Goal: Transaction & Acquisition: Purchase product/service

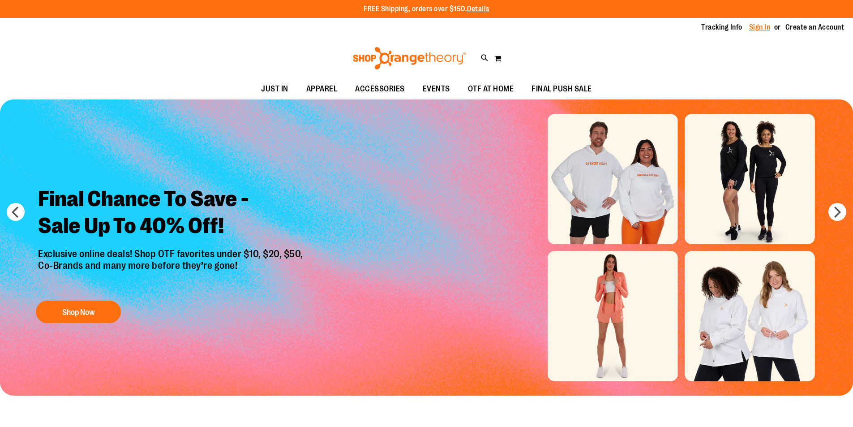
type input "**********"
click at [768, 25] on link "Sign In" at bounding box center [759, 27] width 21 height 10
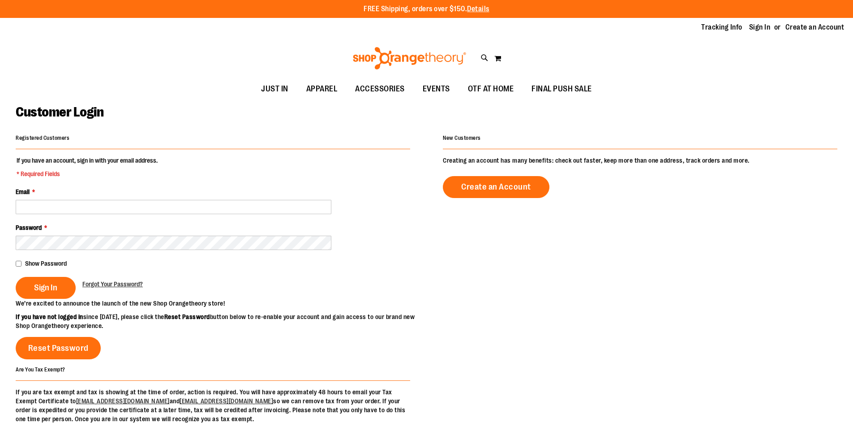
type input "**********"
drag, startPoint x: 49, startPoint y: 292, endPoint x: 219, endPoint y: 265, distance: 171.5
click at [49, 292] on button "Sign In" at bounding box center [46, 288] width 60 height 22
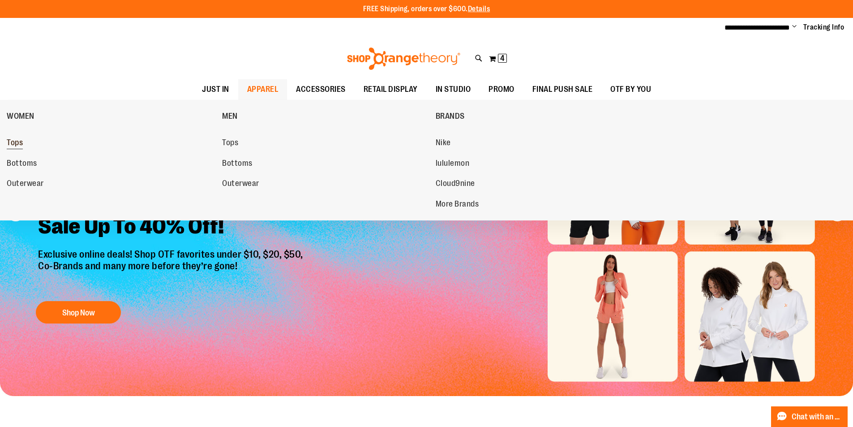
type input "**********"
click at [12, 142] on span "Tops" at bounding box center [15, 143] width 16 height 11
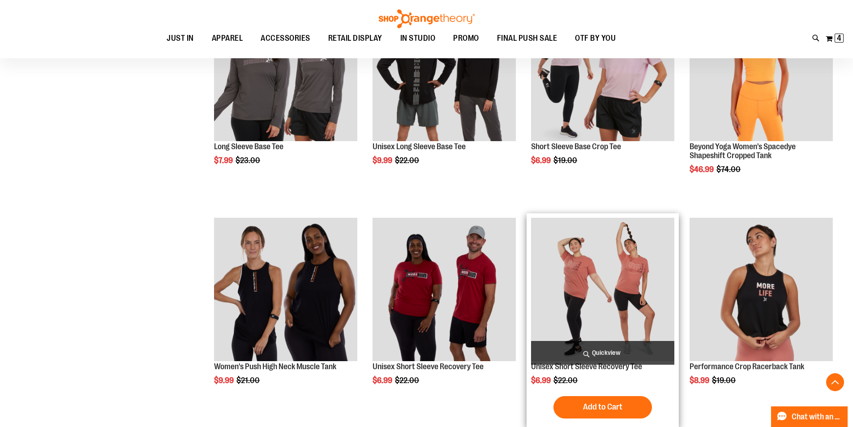
scroll to position [492, 0]
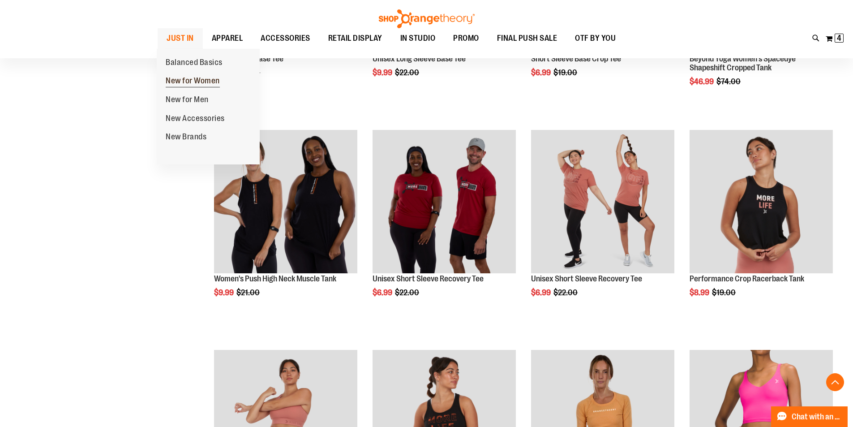
type input "**********"
click at [185, 79] on span "New for Women" at bounding box center [193, 81] width 54 height 11
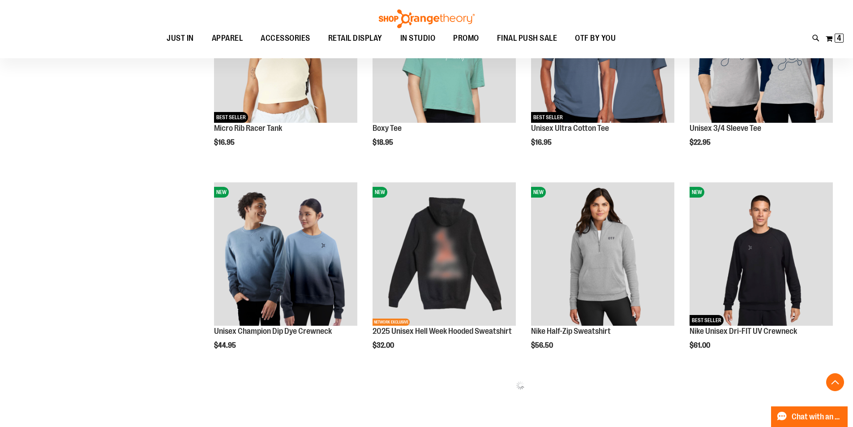
scroll to position [334, 0]
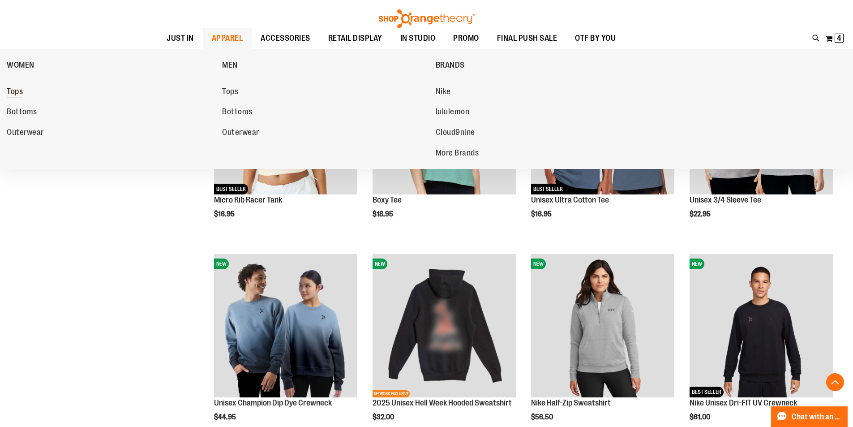
type input "**********"
click at [12, 94] on span "Tops" at bounding box center [15, 92] width 16 height 11
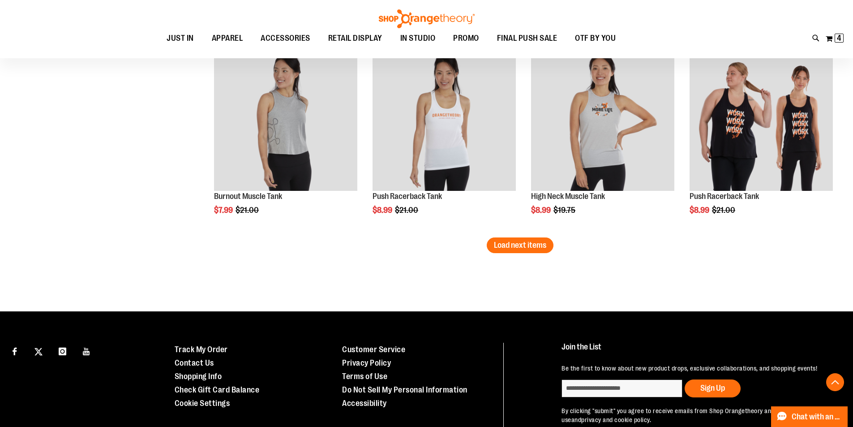
scroll to position [1603, 0]
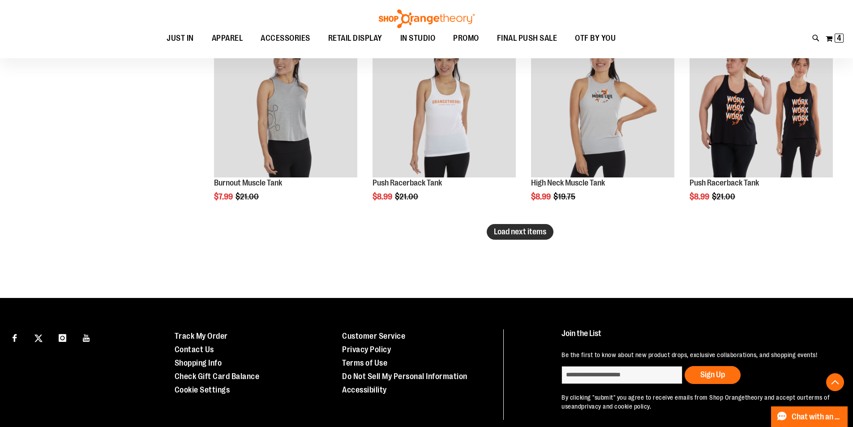
type input "**********"
click at [511, 235] on span "Load next items" at bounding box center [520, 231] width 52 height 9
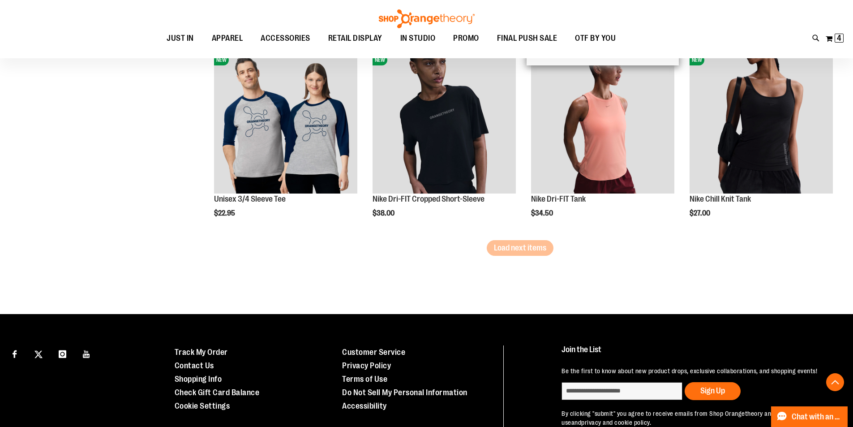
scroll to position [2185, 0]
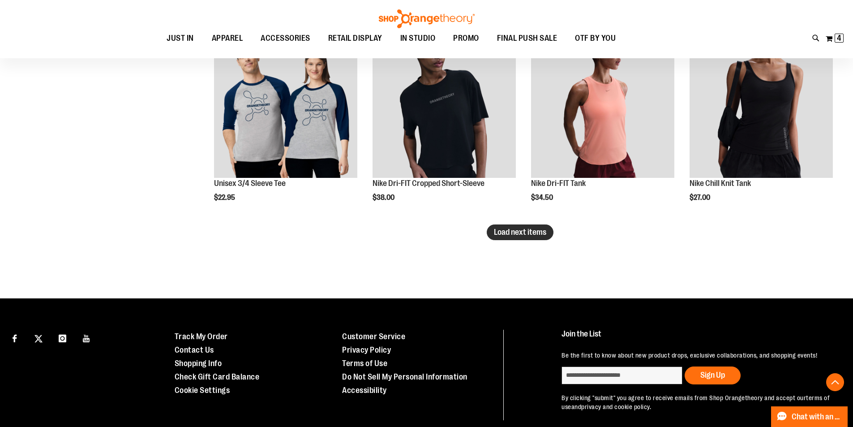
click at [518, 225] on button "Load next items" at bounding box center [520, 232] width 67 height 16
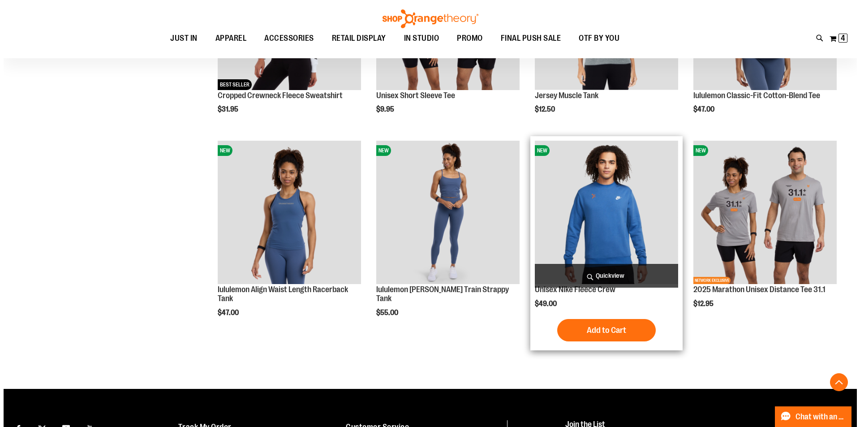
scroll to position [2678, 0]
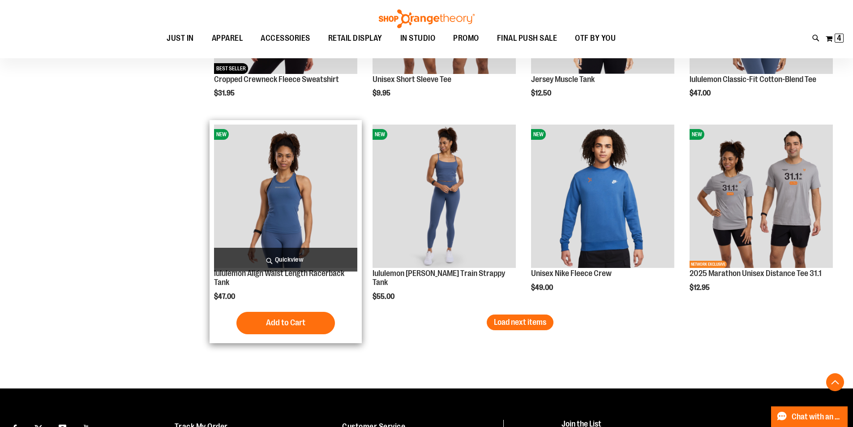
click at [285, 253] on span "Quickview" at bounding box center [285, 260] width 143 height 24
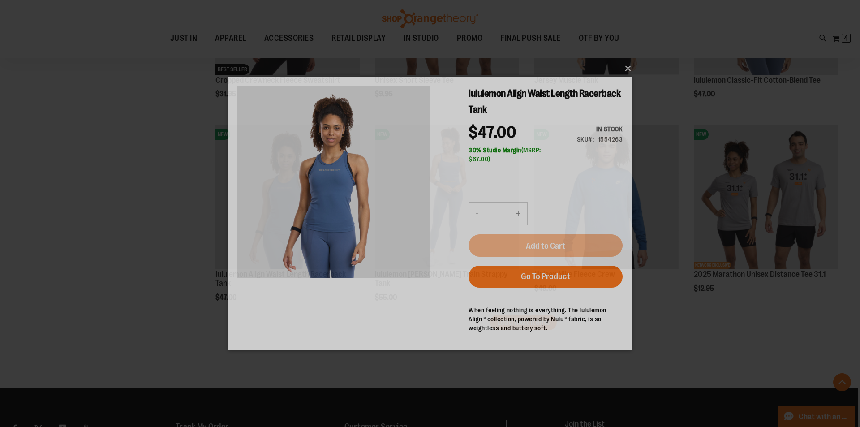
scroll to position [0, 0]
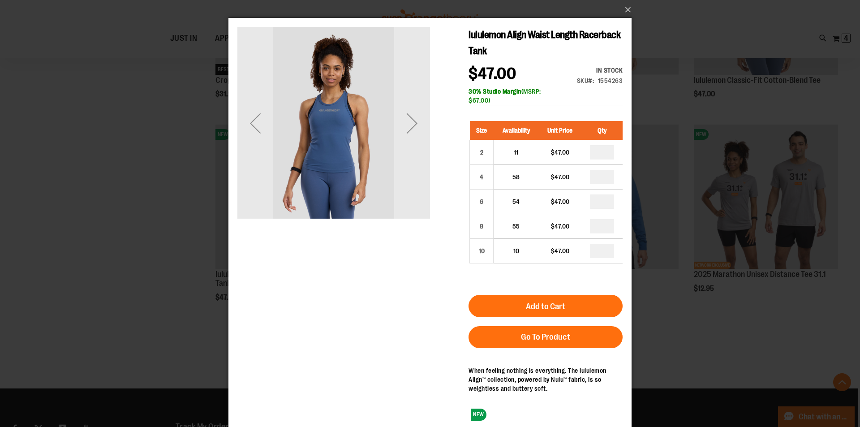
drag, startPoint x: 488, startPoint y: 101, endPoint x: 461, endPoint y: 97, distance: 27.2
click at [461, 97] on div "lululemon Align Waist Length Racerback Tank $47.00 In stock Only %1 left SKU 15…" at bounding box center [429, 94] width 385 height 134
drag, startPoint x: 550, startPoint y: 103, endPoint x: 488, endPoint y: 103, distance: 62.3
click at [550, 103] on div "30% Studio Margin (MSRP: $67.00)" at bounding box center [545, 96] width 154 height 18
click at [481, 103] on div "30% Studio Margin (MSRP: $67.00)" at bounding box center [545, 96] width 154 height 18
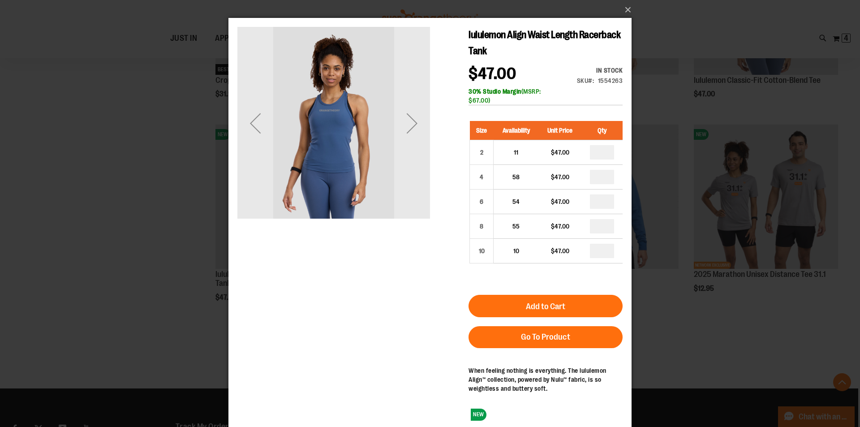
drag, startPoint x: 492, startPoint y: 102, endPoint x: 451, endPoint y: 97, distance: 41.0
click at [451, 97] on div "lululemon Align Waist Length Racerback Tank $47.00 In stock Only %1 left SKU 15…" at bounding box center [429, 94] width 385 height 134
click at [515, 104] on div "30% Studio Margin (MSRP: $67.00)" at bounding box center [545, 96] width 154 height 18
drag, startPoint x: 485, startPoint y: 102, endPoint x: 457, endPoint y: 102, distance: 28.2
click at [457, 102] on div "lululemon Align Waist Length Racerback Tank $47.00 In stock Only %1 left SKU 15…" at bounding box center [429, 94] width 385 height 134
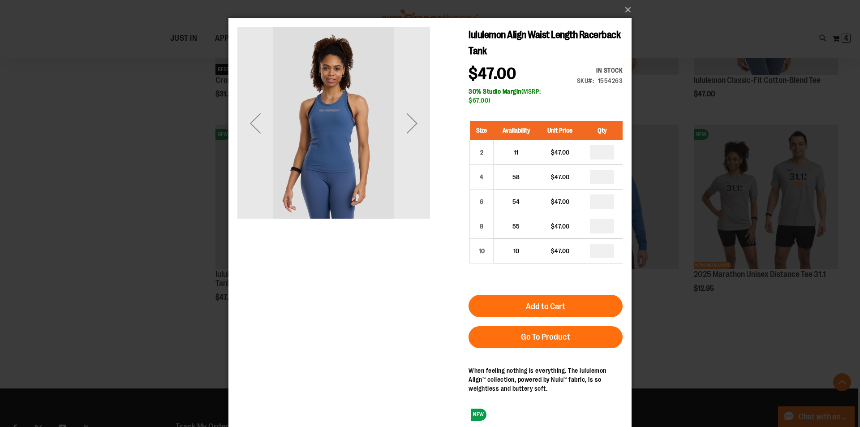
click at [499, 101] on div "30% Studio Margin (MSRP: $67.00)" at bounding box center [545, 96] width 154 height 18
drag, startPoint x: 483, startPoint y: 100, endPoint x: 469, endPoint y: 100, distance: 13.9
click at [469, 100] on div "30% Studio Margin (MSRP: $67.00)" at bounding box center [545, 96] width 154 height 18
copy div "$67.00)"
